Goal: Check status: Check status

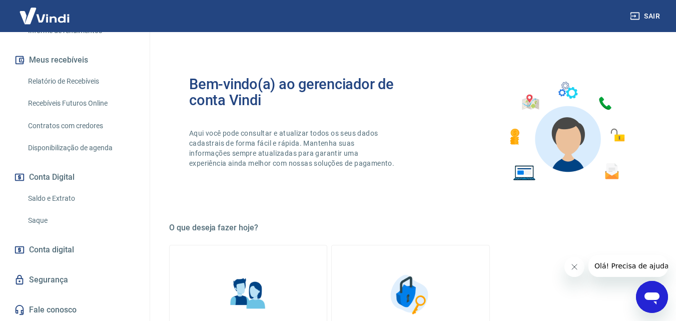
click at [54, 85] on link "Relatório de Recebíveis" at bounding box center [81, 81] width 114 height 21
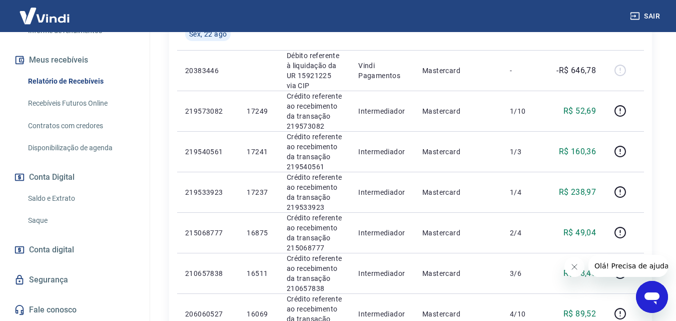
scroll to position [250, 0]
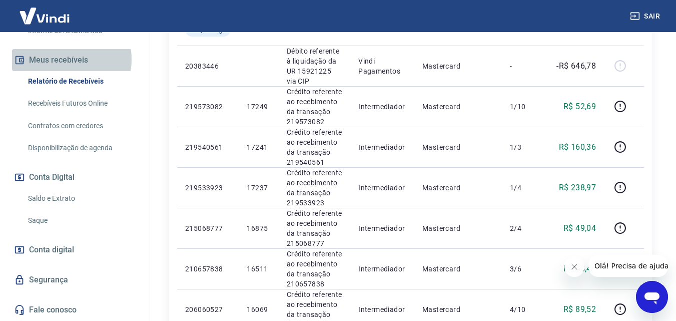
click at [63, 59] on button "Meus recebíveis" at bounding box center [75, 60] width 126 height 22
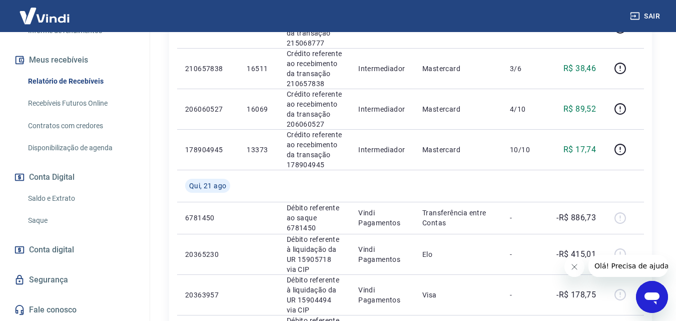
scroll to position [100, 0]
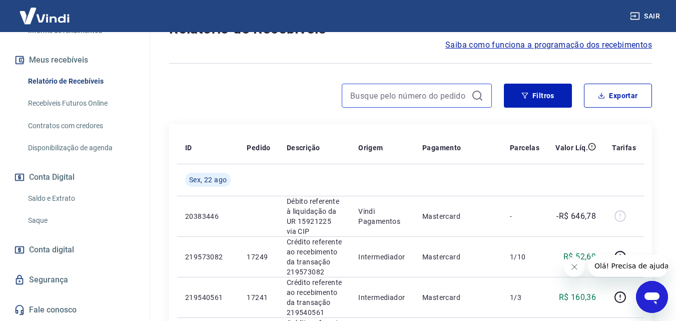
click at [361, 100] on input at bounding box center [408, 95] width 117 height 15
type input "14475"
click at [361, 100] on input "14475" at bounding box center [408, 95] width 117 height 15
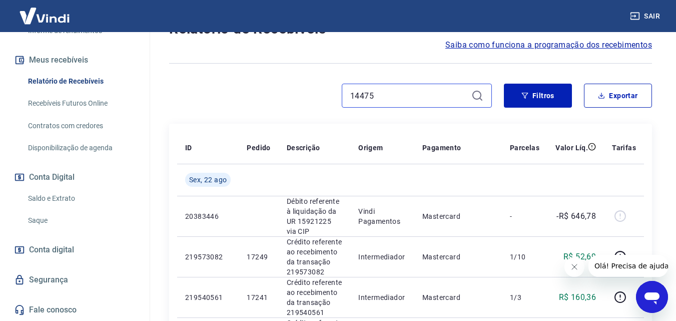
click at [361, 100] on input "14475" at bounding box center [408, 95] width 117 height 15
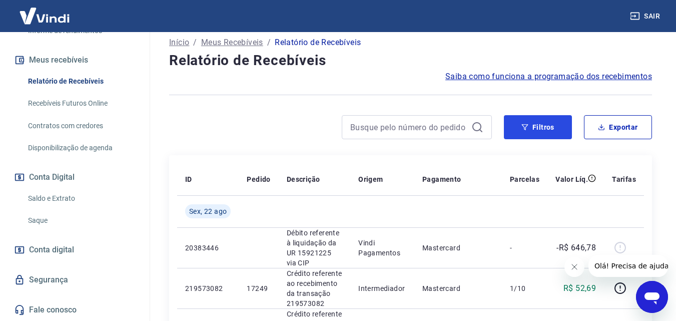
scroll to position [100, 0]
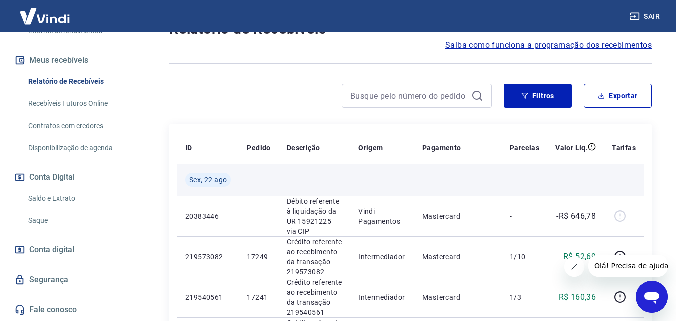
click at [219, 184] on span "Sex, 22 ago" at bounding box center [208, 180] width 38 height 10
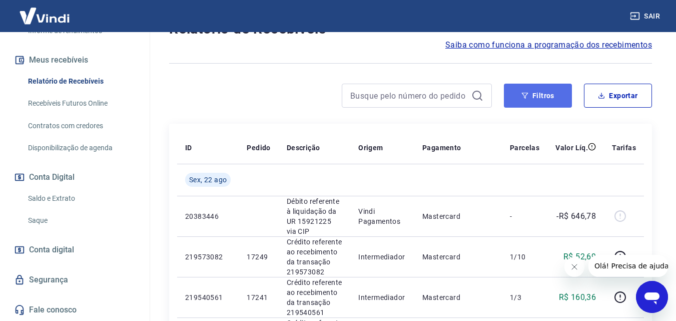
click at [542, 94] on button "Filtros" at bounding box center [538, 96] width 68 height 24
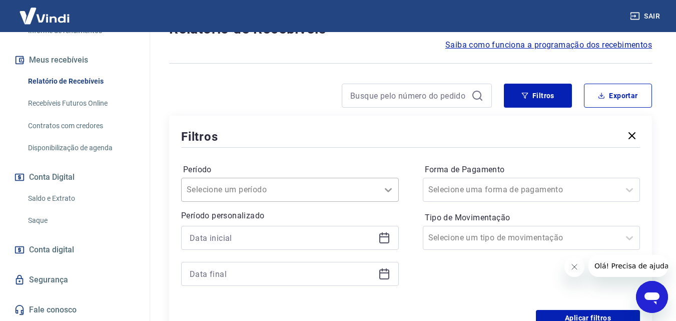
scroll to position [131, 0]
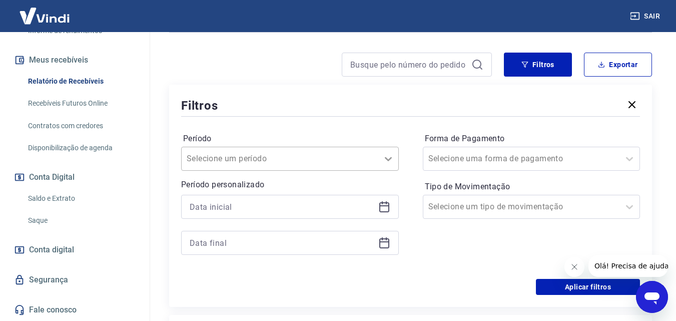
click at [390, 171] on div "Selecione um período" at bounding box center [290, 159] width 218 height 24
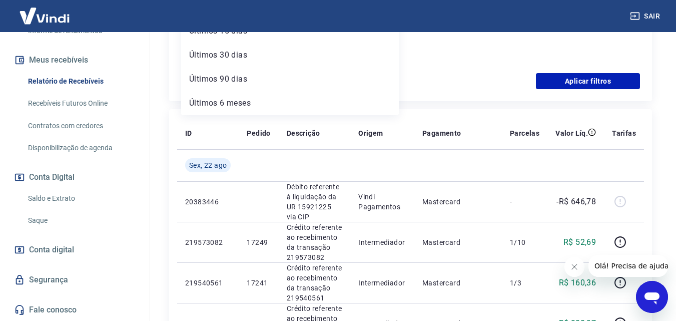
scroll to position [287, 0]
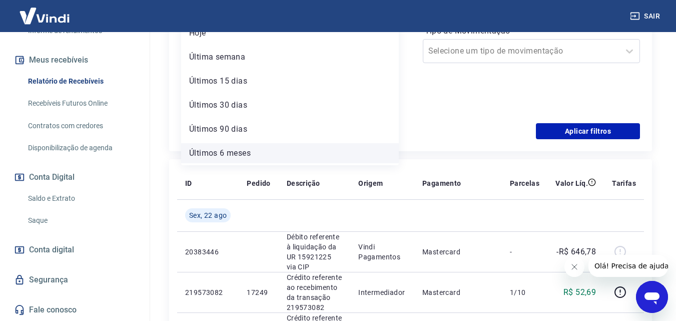
click at [275, 156] on div "Últimos 6 meses" at bounding box center [290, 153] width 218 height 20
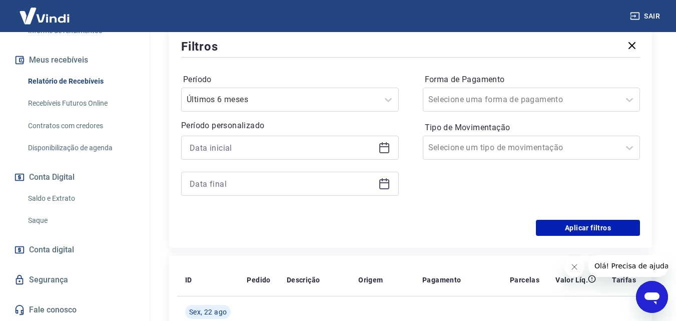
scroll to position [187, 0]
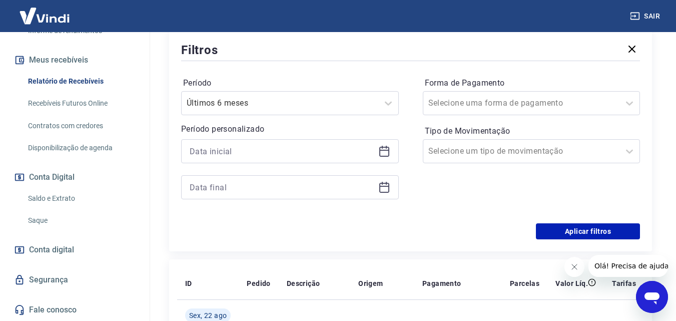
click at [388, 155] on icon at bounding box center [384, 152] width 10 height 10
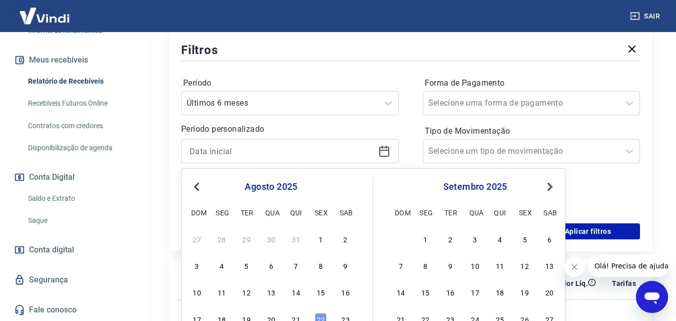
click at [198, 188] on span "Previous Month" at bounding box center [198, 187] width 0 height 12
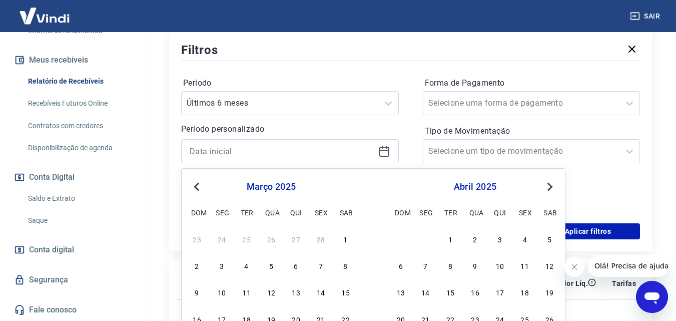
click at [198, 188] on span "Previous Month" at bounding box center [198, 187] width 0 height 12
drag, startPoint x: 268, startPoint y: 239, endPoint x: 342, endPoint y: 238, distance: 74.6
click at [342, 238] on div "29 30 31 1 2 3 4" at bounding box center [271, 238] width 163 height 15
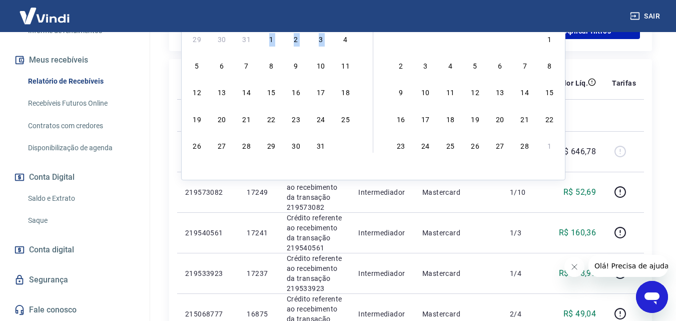
scroll to position [237, 0]
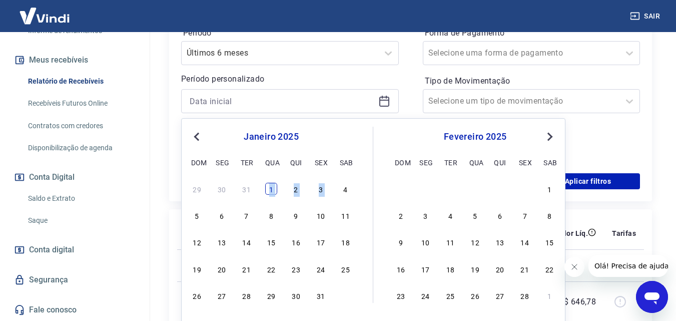
click at [272, 191] on div "1" at bounding box center [271, 189] width 12 height 12
type input "[DATE]"
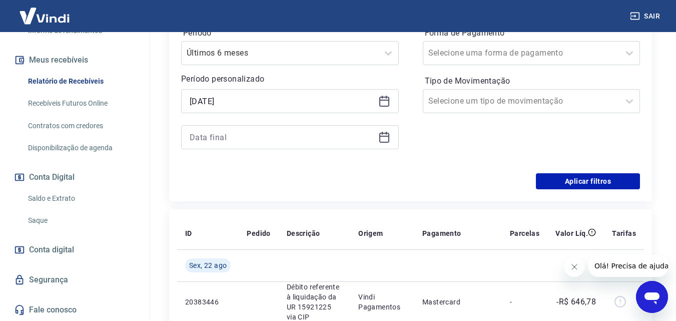
click at [383, 142] on icon at bounding box center [384, 138] width 10 height 10
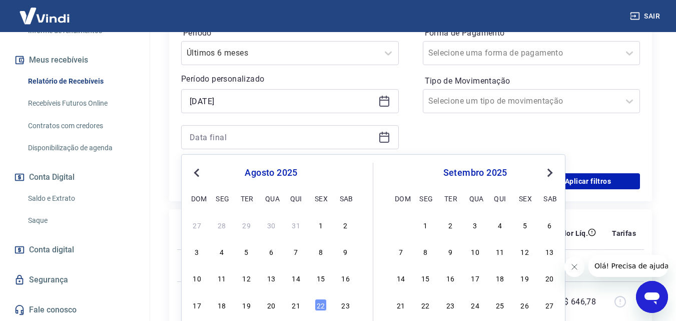
click at [200, 176] on button "Previous Month" at bounding box center [197, 173] width 12 height 12
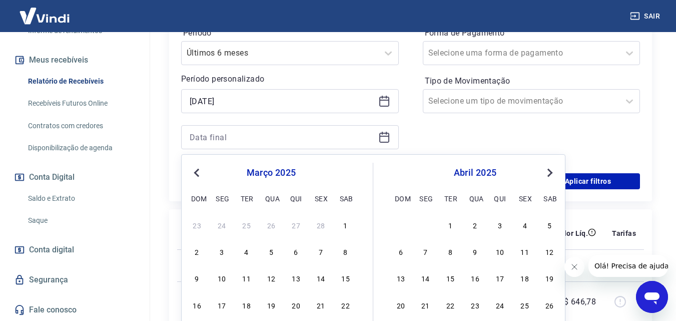
click at [200, 176] on button "Previous Month" at bounding box center [197, 173] width 12 height 12
click at [349, 226] on div "4" at bounding box center [346, 225] width 12 height 12
type input "[DATE]"
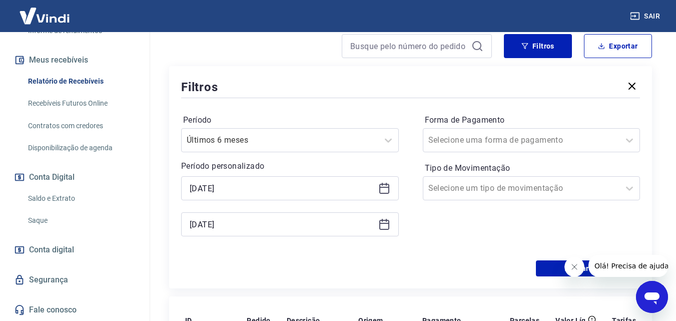
scroll to position [137, 0]
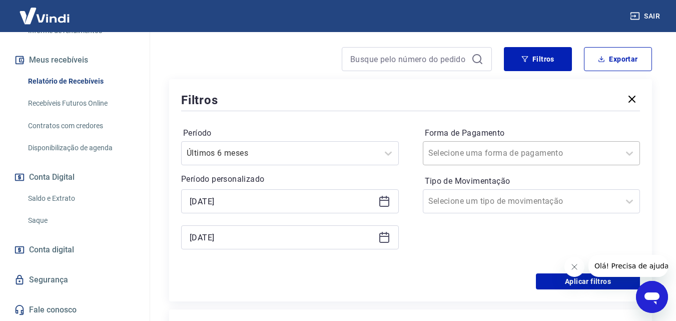
click at [481, 155] on input "Forma de Pagamento" at bounding box center [478, 153] width 101 height 12
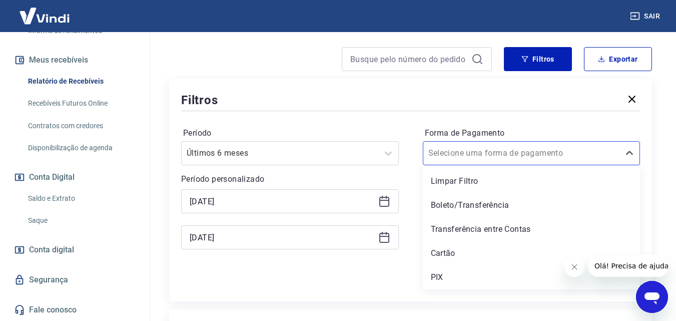
click at [391, 264] on div "Período Últimos 6 meses Período personalizado Selected date: quarta-feira, 1 de…" at bounding box center [410, 193] width 459 height 160
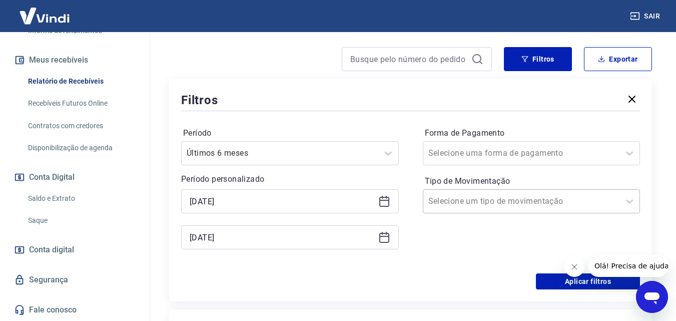
click at [481, 195] on input "Tipo de Movimentação" at bounding box center [478, 201] width 101 height 12
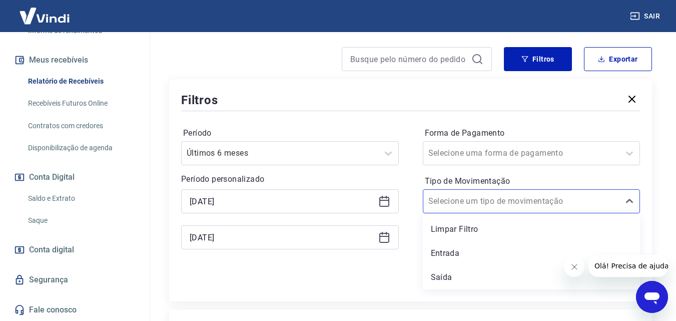
click at [341, 281] on div "Aplicar filtros" at bounding box center [410, 281] width 459 height 16
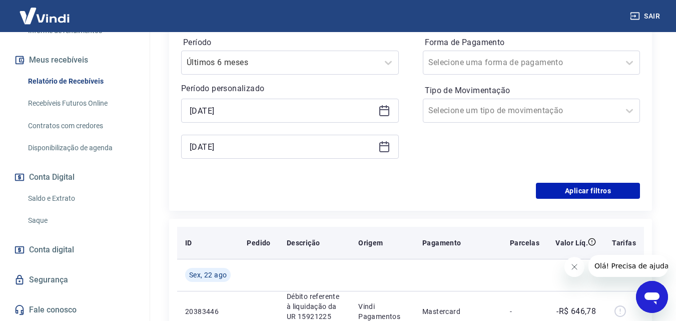
scroll to position [237, 0]
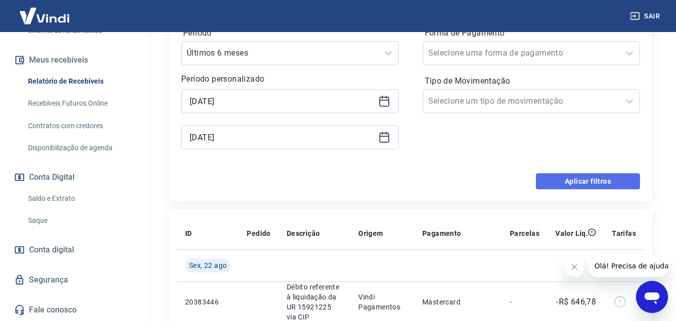
click at [557, 183] on button "Aplicar filtros" at bounding box center [588, 181] width 104 height 16
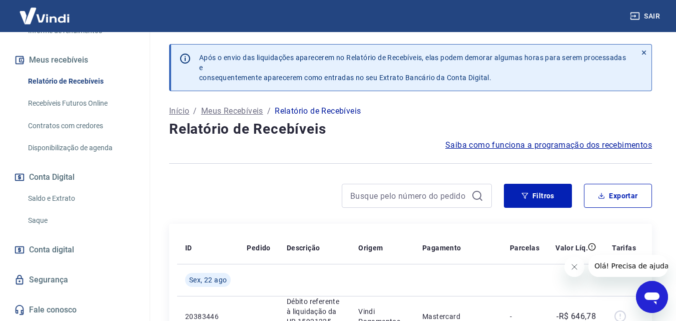
click at [546, 147] on span "Saiba como funciona a programação dos recebimentos" at bounding box center [548, 145] width 207 height 12
click at [519, 194] on button "Filtros" at bounding box center [538, 196] width 68 height 24
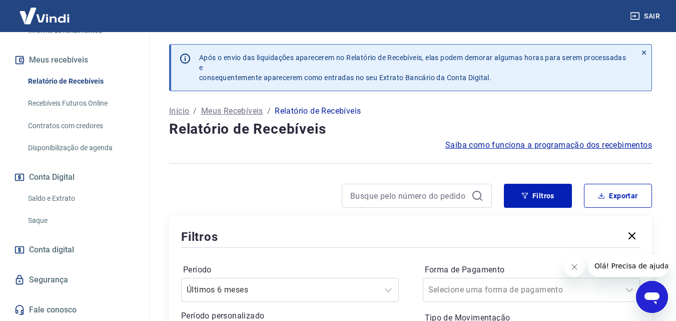
click at [314, 116] on p "Relatório de Recebíveis" at bounding box center [318, 111] width 86 height 12
click at [314, 112] on p "Relatório de Recebíveis" at bounding box center [318, 111] width 86 height 12
click at [294, 111] on p "Relatório de Recebíveis" at bounding box center [318, 111] width 86 height 12
click at [232, 113] on p "Meus Recebíveis" at bounding box center [232, 111] width 62 height 12
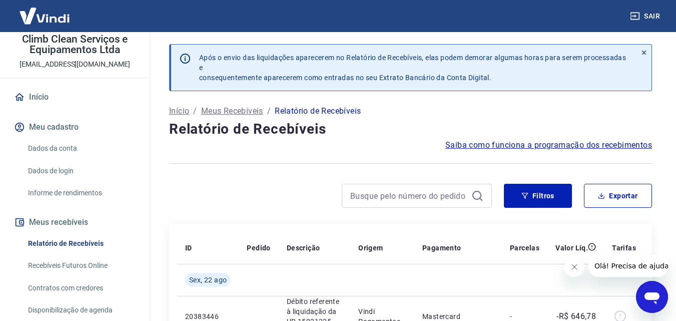
scroll to position [100, 0]
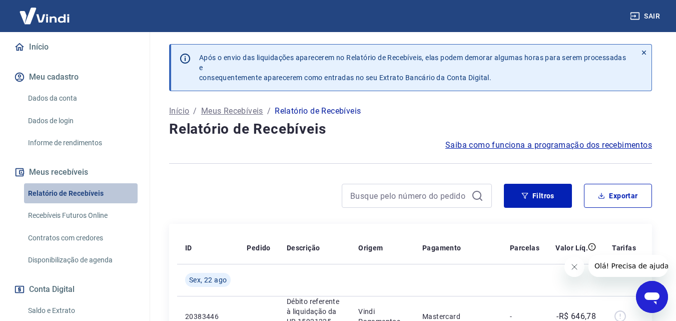
click at [89, 193] on link "Relatório de Recebíveis" at bounding box center [81, 193] width 114 height 21
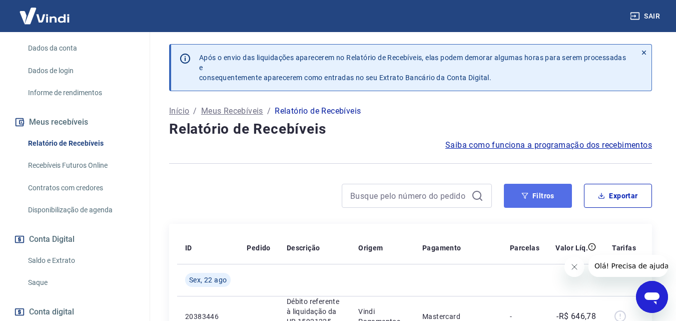
click at [521, 198] on icon "button" at bounding box center [524, 195] width 7 height 7
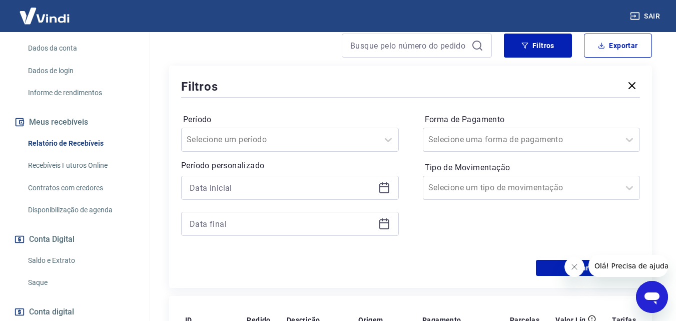
click at [384, 192] on icon at bounding box center [384, 188] width 10 height 10
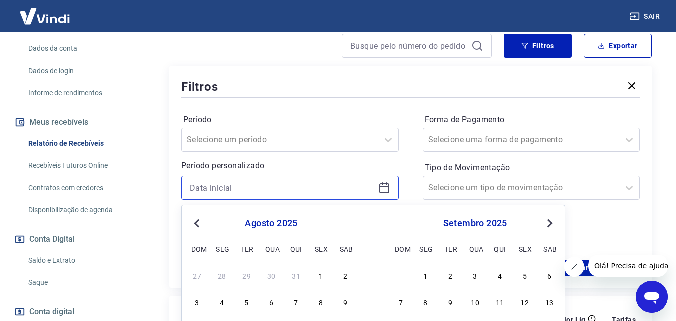
click at [345, 187] on input at bounding box center [282, 187] width 185 height 15
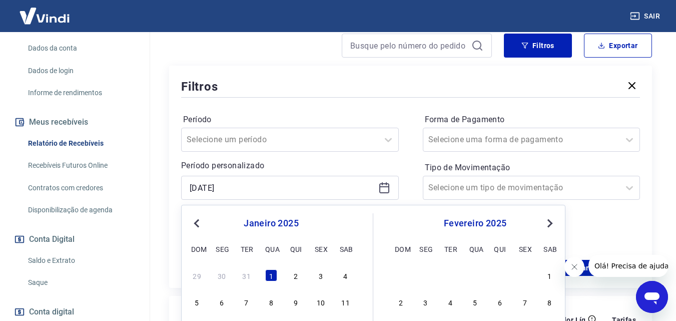
click at [207, 225] on div "janeiro 2025" at bounding box center [271, 223] width 163 height 12
click at [232, 192] on input "[DATE]" at bounding box center [282, 187] width 185 height 15
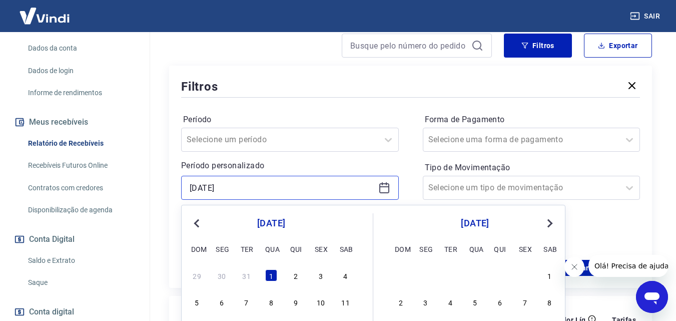
type input "[DATE]"
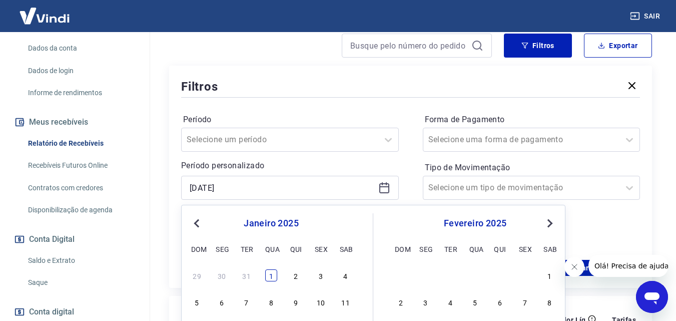
click at [268, 275] on div "1" at bounding box center [271, 275] width 12 height 12
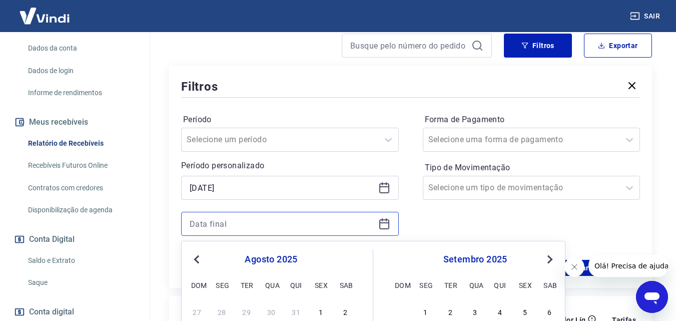
click at [296, 227] on input at bounding box center [282, 223] width 185 height 15
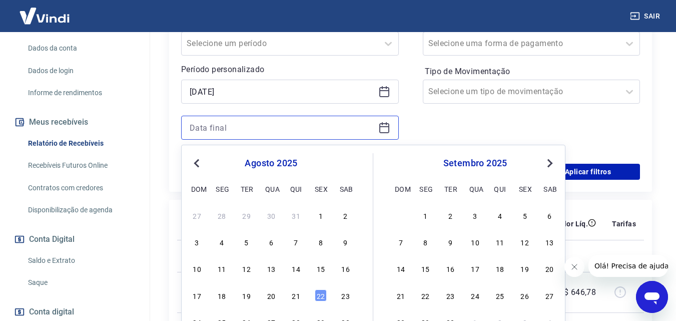
scroll to position [250, 0]
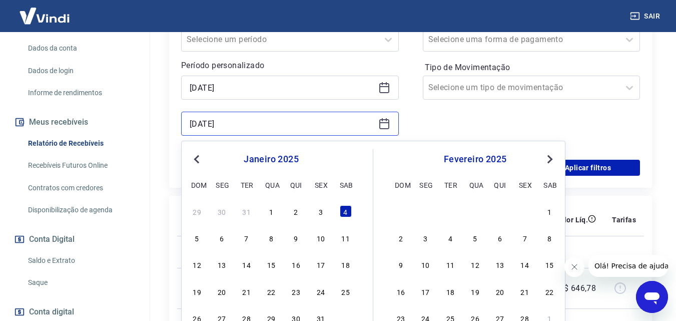
type input "[DATE]"
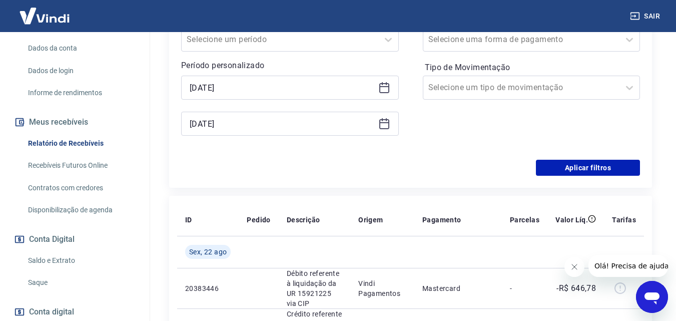
click at [429, 122] on div "Forma de Pagamento Selecione uma forma de pagamento Tipo de Movimentação Seleci…" at bounding box center [532, 80] width 218 height 136
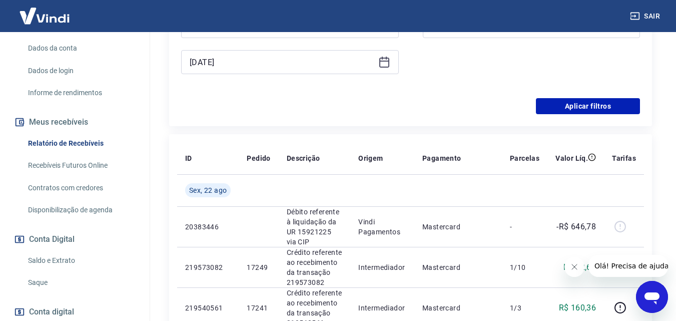
scroll to position [300, 0]
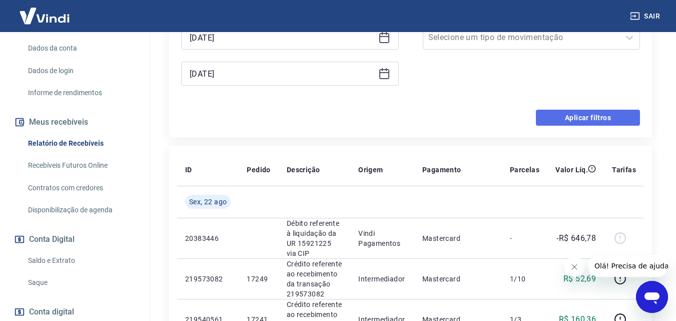
click at [581, 121] on button "Aplicar filtros" at bounding box center [588, 118] width 104 height 16
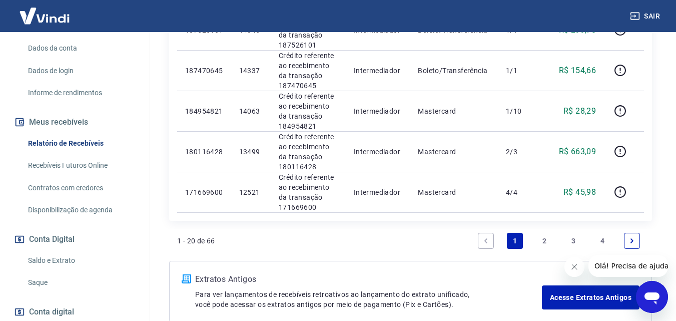
scroll to position [974, 0]
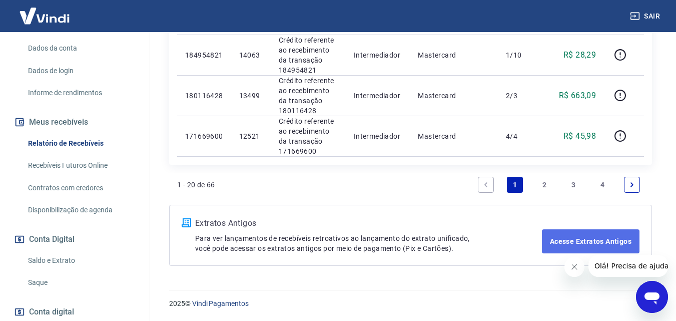
click at [583, 233] on link "Acesse Extratos Antigos" at bounding box center [591, 241] width 98 height 24
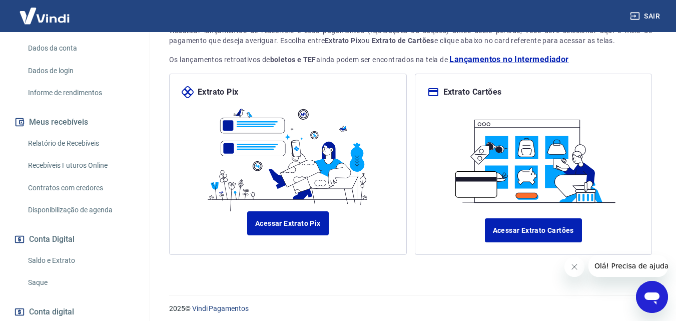
scroll to position [95, 0]
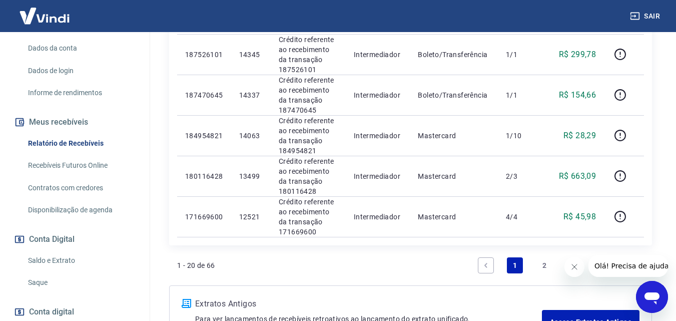
scroll to position [974, 0]
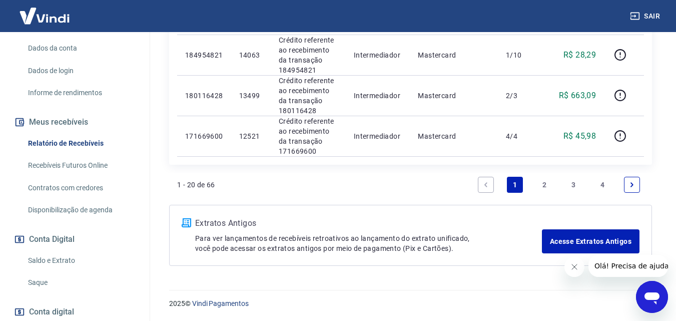
click at [544, 185] on link "2" at bounding box center [544, 185] width 16 height 16
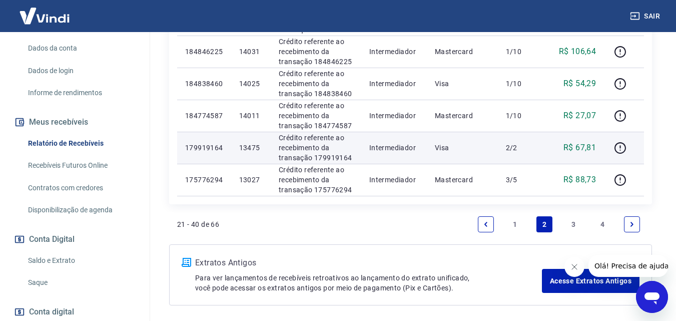
scroll to position [923, 0]
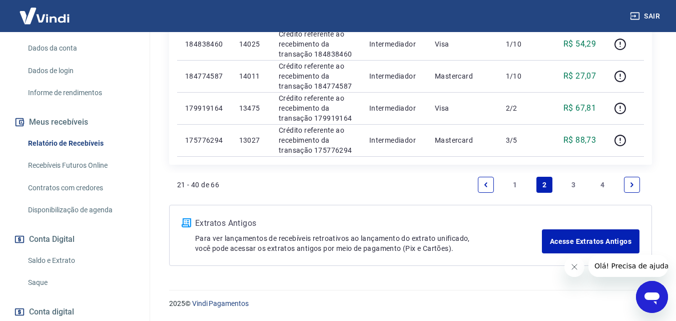
click at [573, 188] on link "3" at bounding box center [574, 185] width 16 height 16
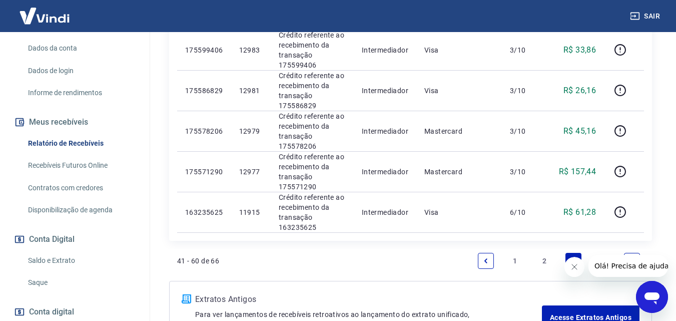
scroll to position [982, 0]
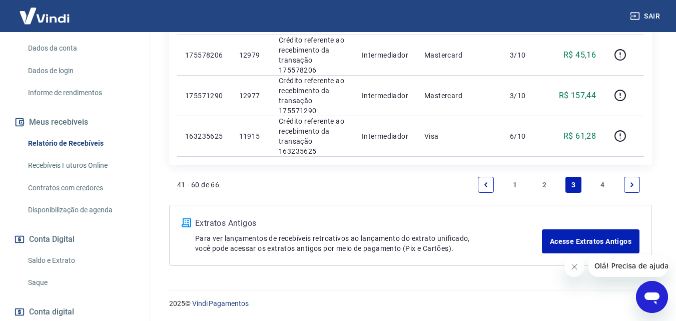
click at [545, 184] on link "2" at bounding box center [544, 185] width 16 height 16
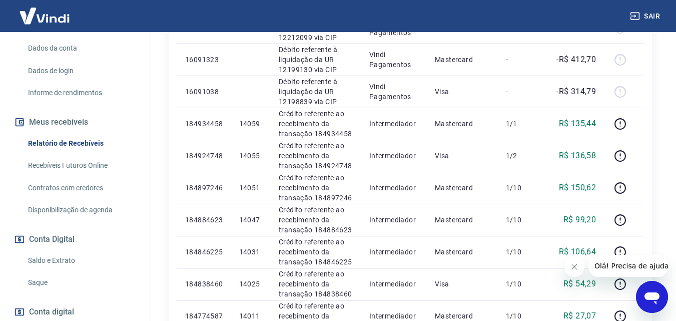
scroll to position [823, 0]
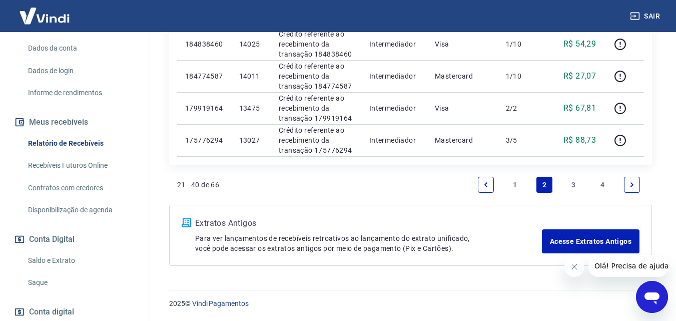
click at [513, 193] on link "1" at bounding box center [515, 185] width 16 height 16
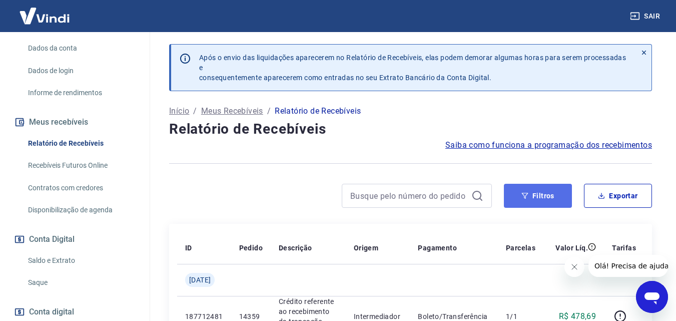
click at [515, 200] on button "Filtros" at bounding box center [538, 196] width 68 height 24
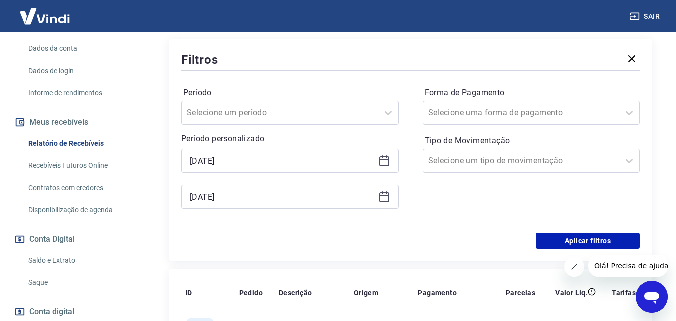
scroll to position [200, 0]
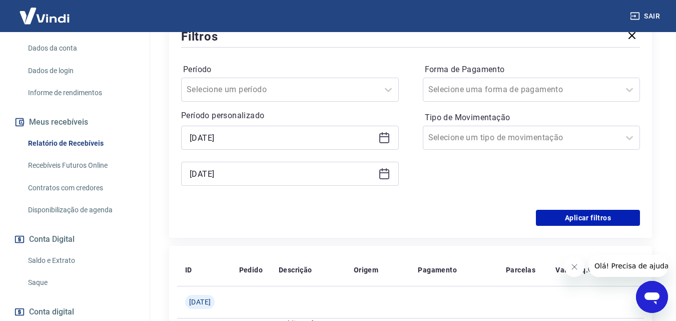
click at [384, 141] on icon at bounding box center [384, 138] width 12 height 12
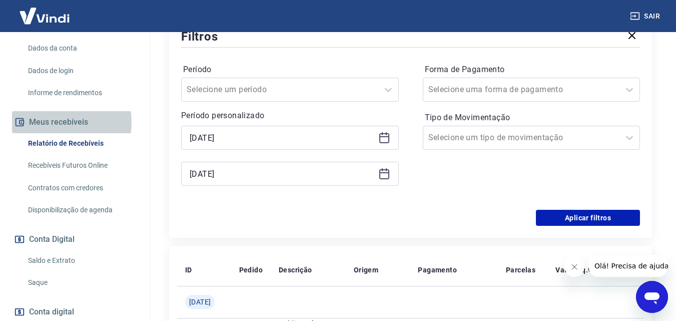
click at [51, 122] on button "Meus recebíveis" at bounding box center [75, 122] width 126 height 22
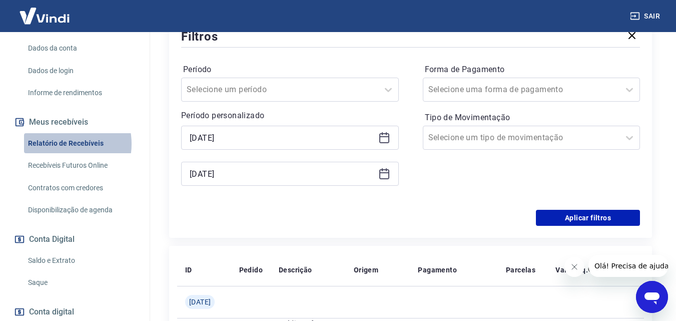
click at [59, 144] on link "Relatório de Recebíveis" at bounding box center [81, 143] width 114 height 21
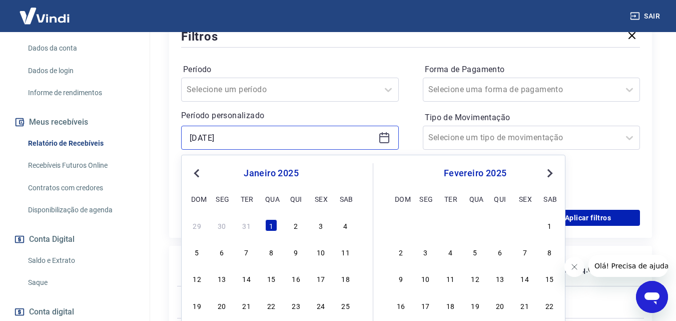
drag, startPoint x: 249, startPoint y: 142, endPoint x: 179, endPoint y: 142, distance: 70.1
click at [179, 142] on div "Filtros Período Selecione um período Período personalizado [DATE] Previous Mont…" at bounding box center [410, 127] width 483 height 222
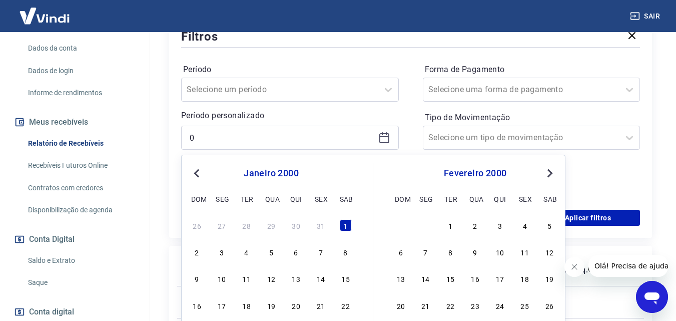
type input "[DATE]"
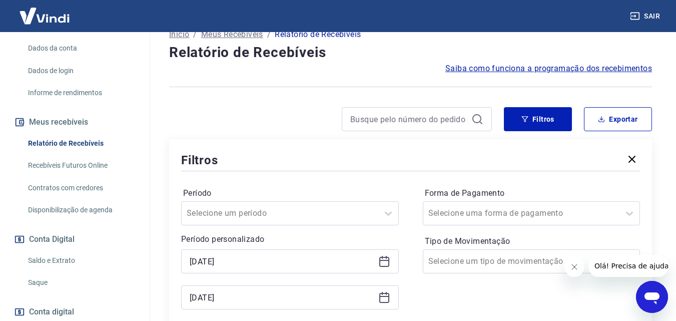
scroll to position [50, 0]
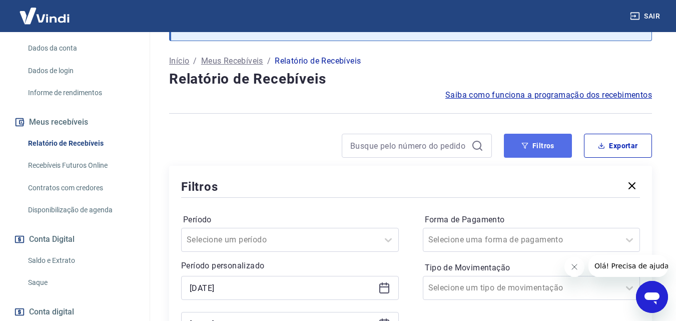
click at [524, 148] on icon "button" at bounding box center [525, 146] width 7 height 6
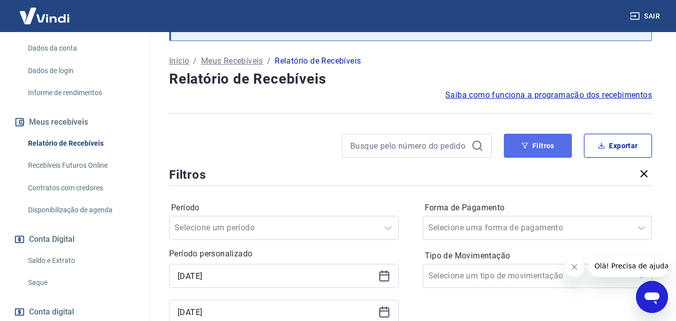
click at [524, 148] on icon "button" at bounding box center [525, 146] width 7 height 6
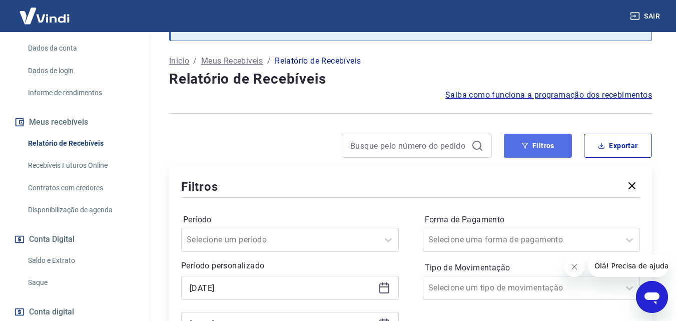
click at [524, 148] on icon "button" at bounding box center [525, 146] width 7 height 6
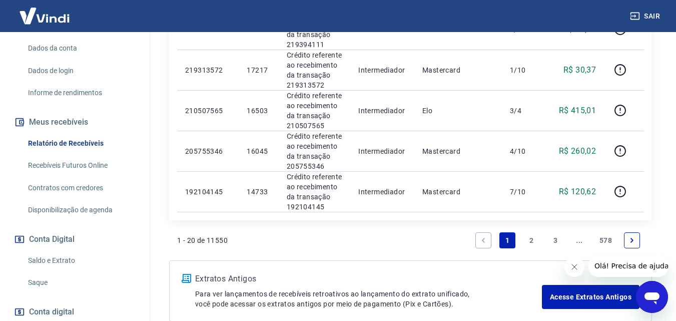
scroll to position [924, 0]
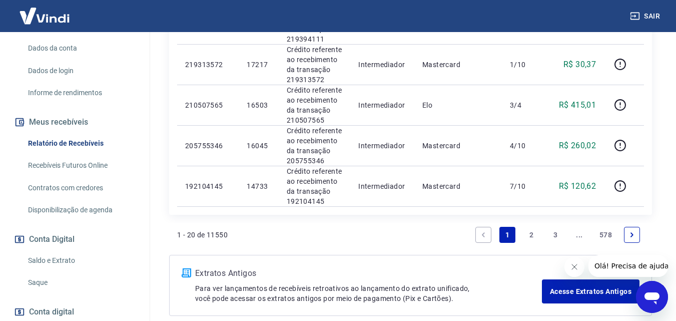
click at [533, 236] on link "2" at bounding box center [531, 235] width 16 height 16
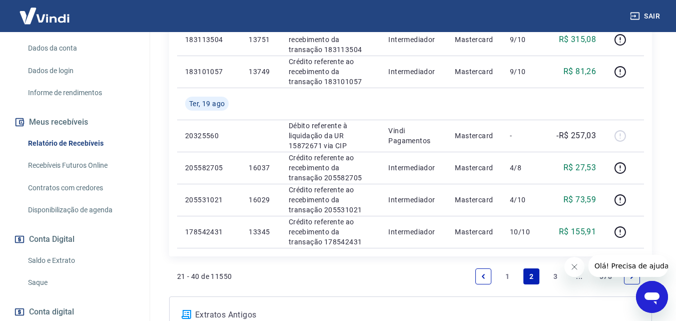
scroll to position [832, 0]
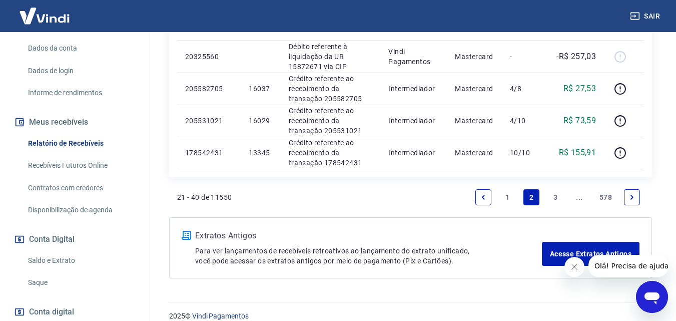
click at [509, 198] on link "1" at bounding box center [507, 197] width 16 height 16
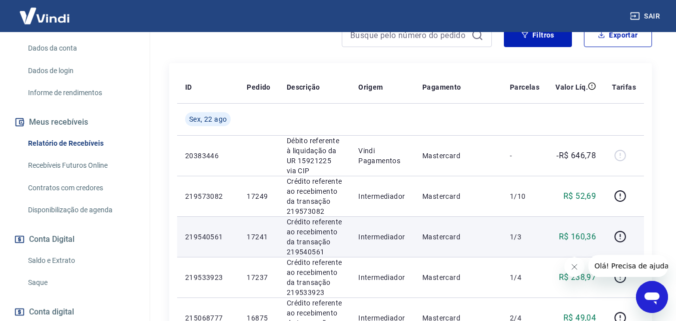
scroll to position [211, 0]
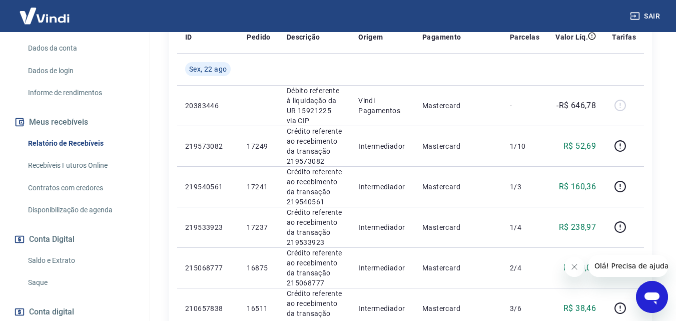
click at [577, 267] on icon "Fechar mensagem da empresa" at bounding box center [574, 267] width 8 height 8
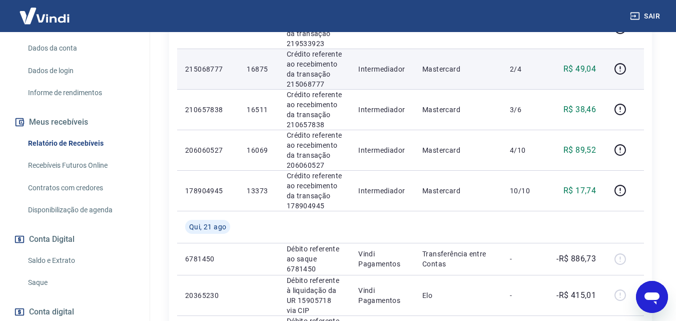
scroll to position [411, 0]
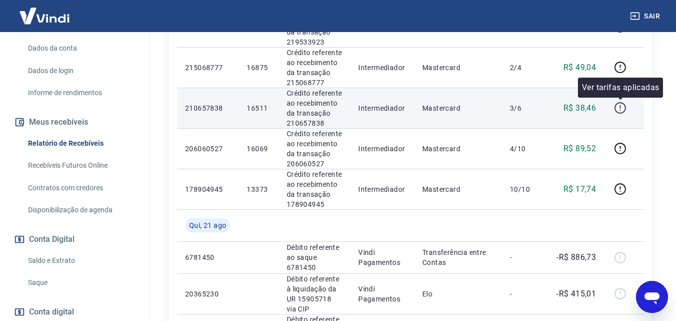
click at [620, 111] on icon "button" at bounding box center [620, 108] width 13 height 13
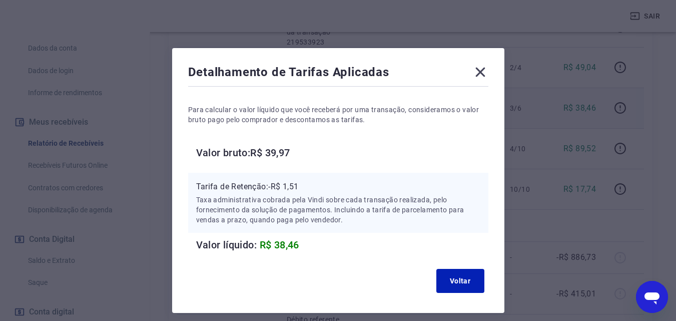
click at [479, 70] on icon at bounding box center [480, 73] width 10 height 10
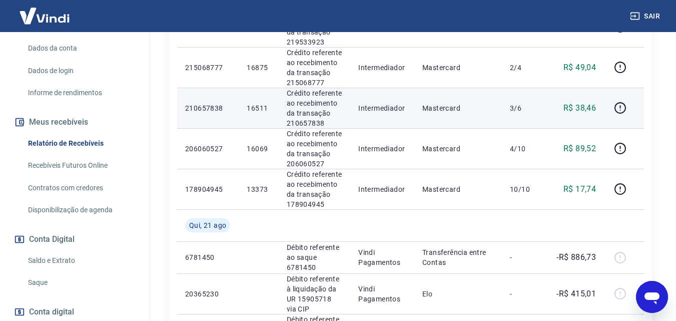
click at [259, 111] on p "16511" at bounding box center [259, 108] width 24 height 10
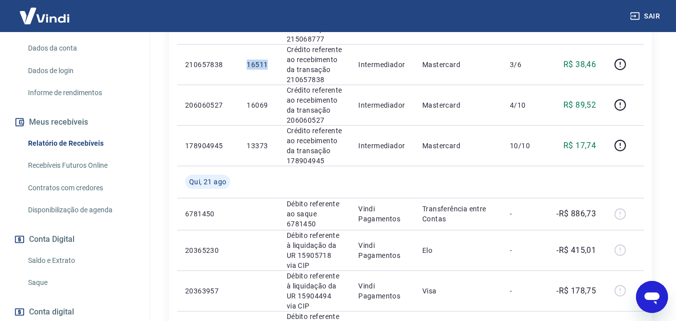
scroll to position [461, 0]
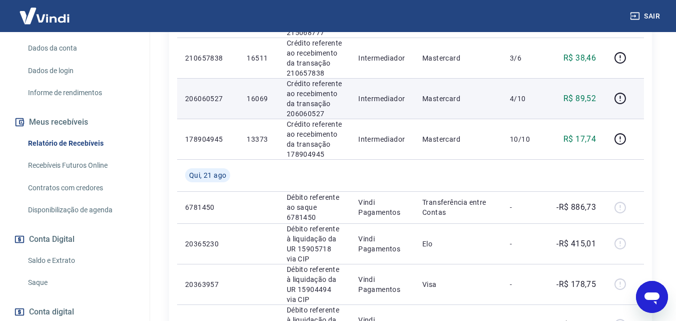
click at [257, 97] on p "16069" at bounding box center [259, 99] width 24 height 10
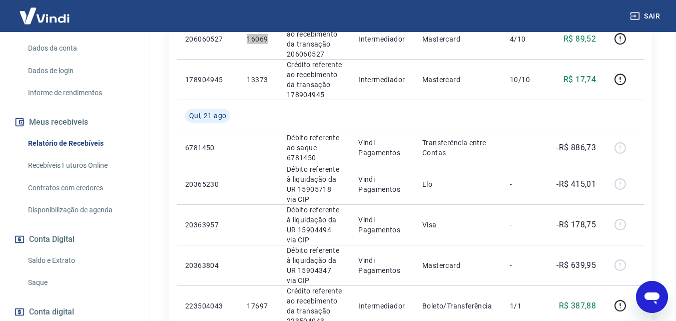
scroll to position [511, 0]
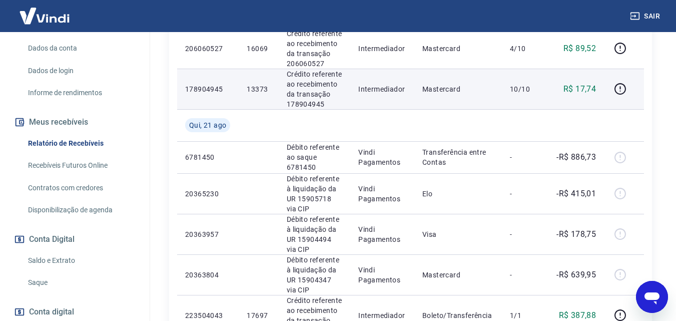
click at [253, 92] on p "13373" at bounding box center [259, 89] width 24 height 10
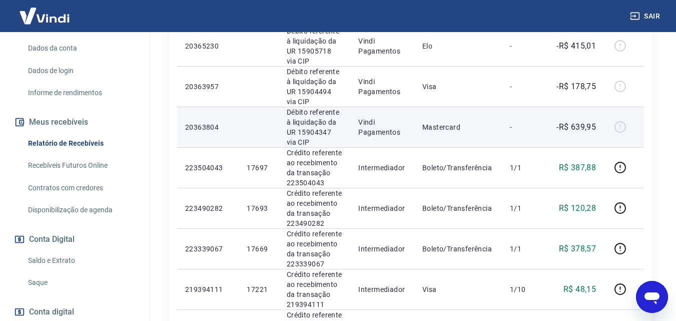
scroll to position [661, 0]
